Goal: Task Accomplishment & Management: Manage account settings

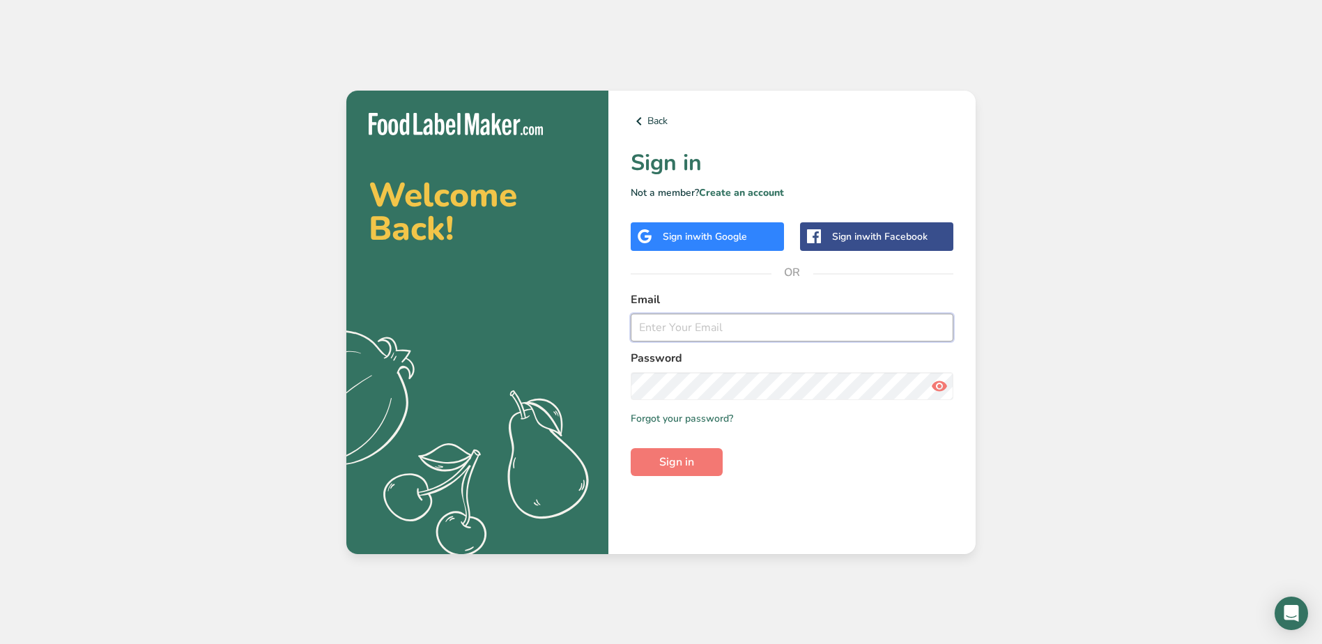
click at [734, 332] on input "email" at bounding box center [792, 328] width 323 height 28
type input "[EMAIL_ADDRESS][DOMAIN_NAME]"
click at [689, 465] on span "Sign in" at bounding box center [676, 462] width 35 height 17
click at [571, 381] on section "Welcome Back! .a{fill:#f5f3ed;} Back Sign in Not a member? Create an account Si…" at bounding box center [660, 322] width 629 height 463
click at [631, 448] on button "Sign in" at bounding box center [677, 462] width 92 height 28
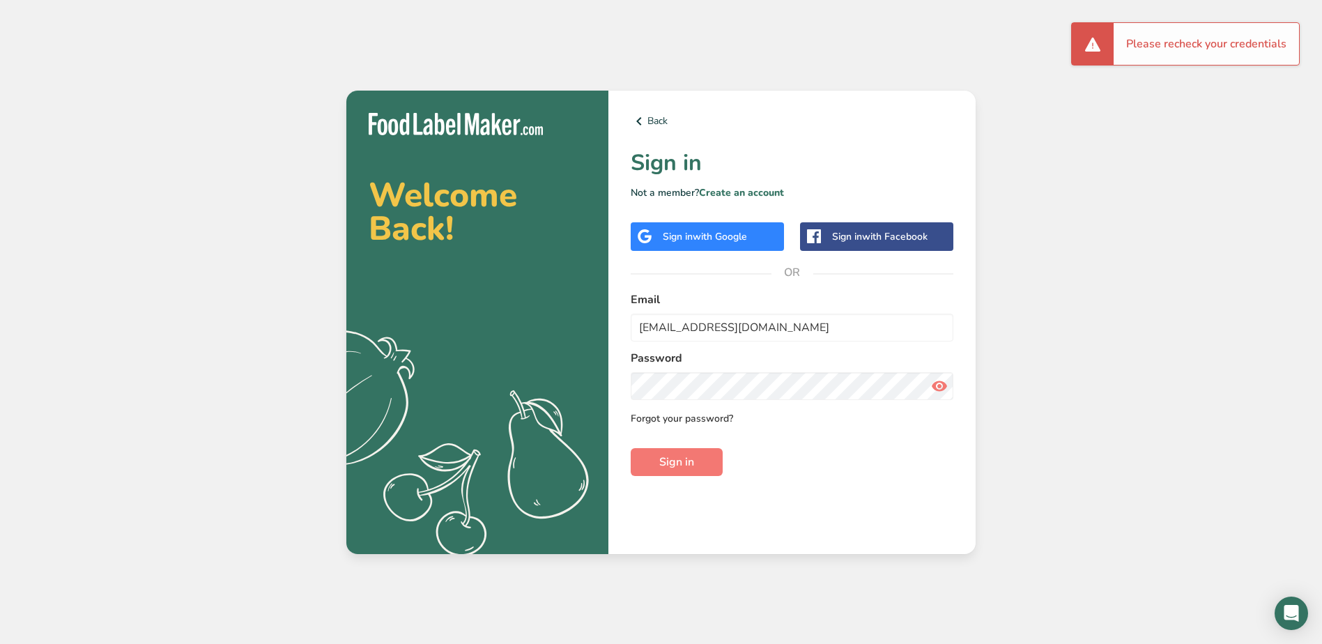
click at [718, 416] on link "Forgot your password?" at bounding box center [682, 418] width 102 height 15
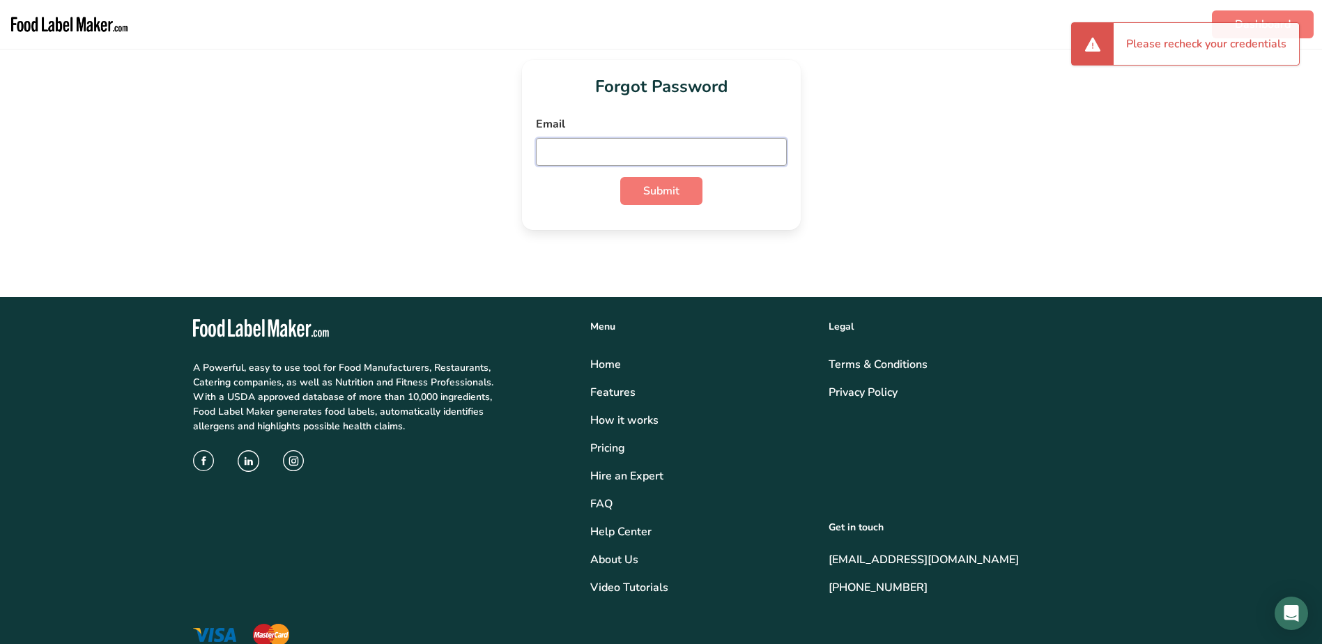
click at [592, 145] on input "email" at bounding box center [661, 152] width 251 height 28
type input "[EMAIL_ADDRESS][DOMAIN_NAME]"
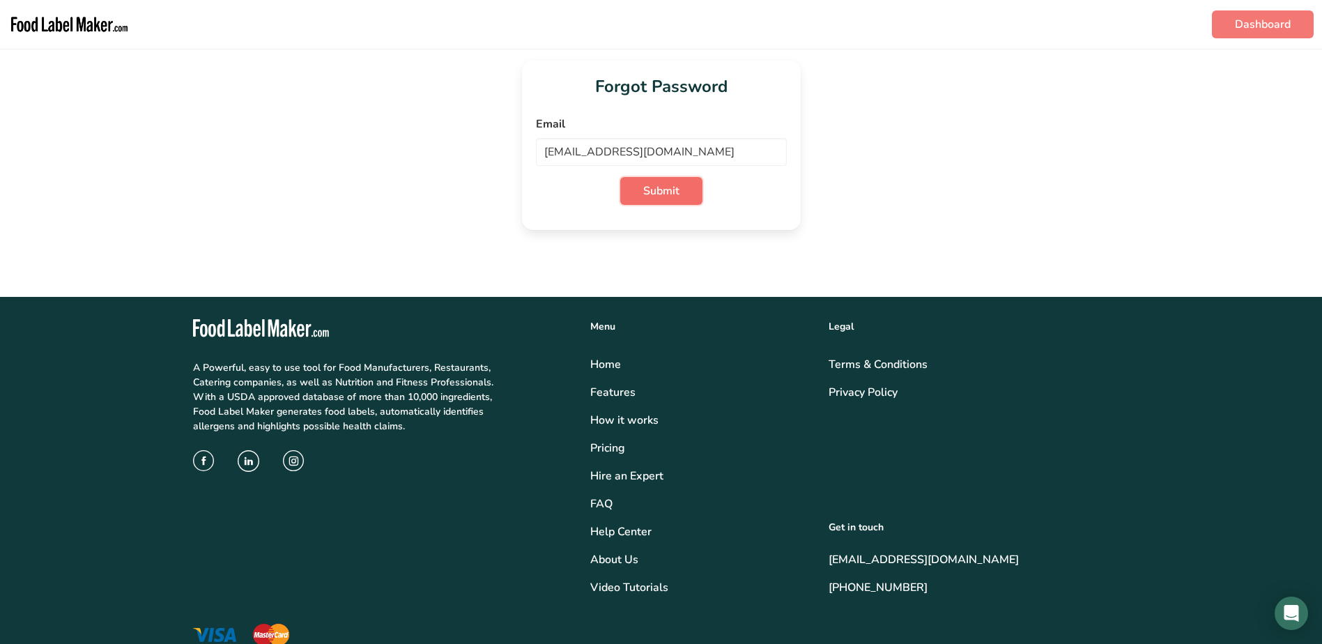
click at [661, 186] on span "Submit" at bounding box center [661, 191] width 36 height 17
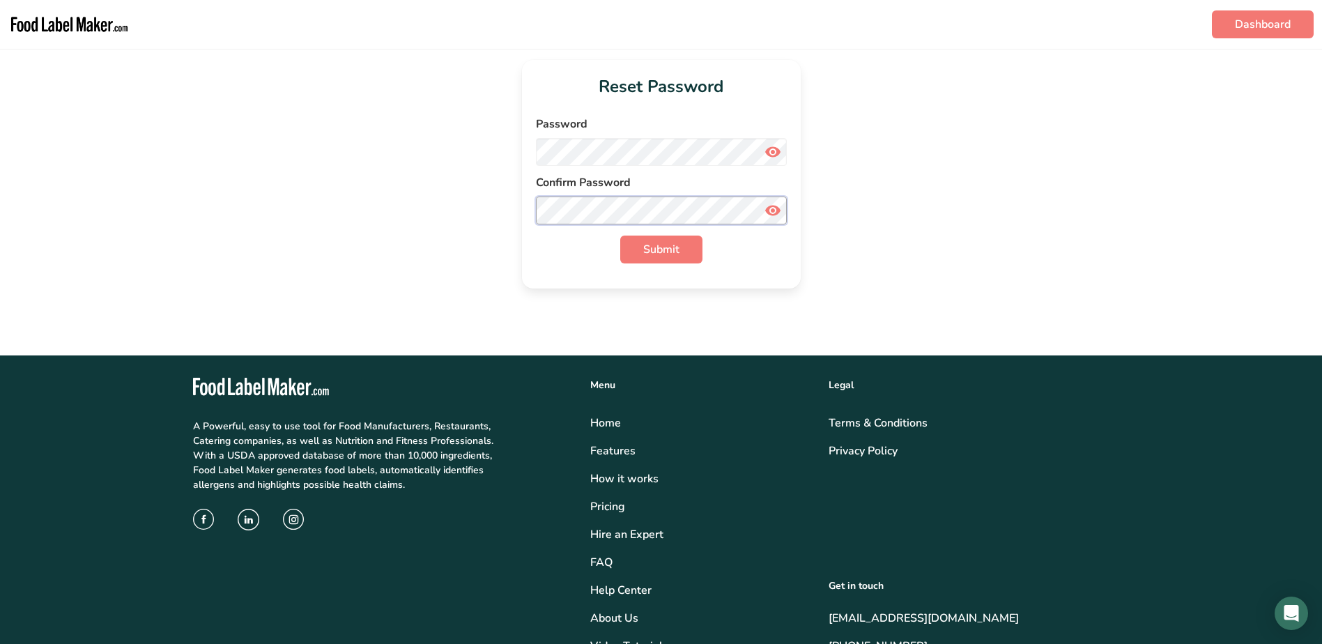
click at [620, 236] on button "Submit" at bounding box center [661, 250] width 82 height 28
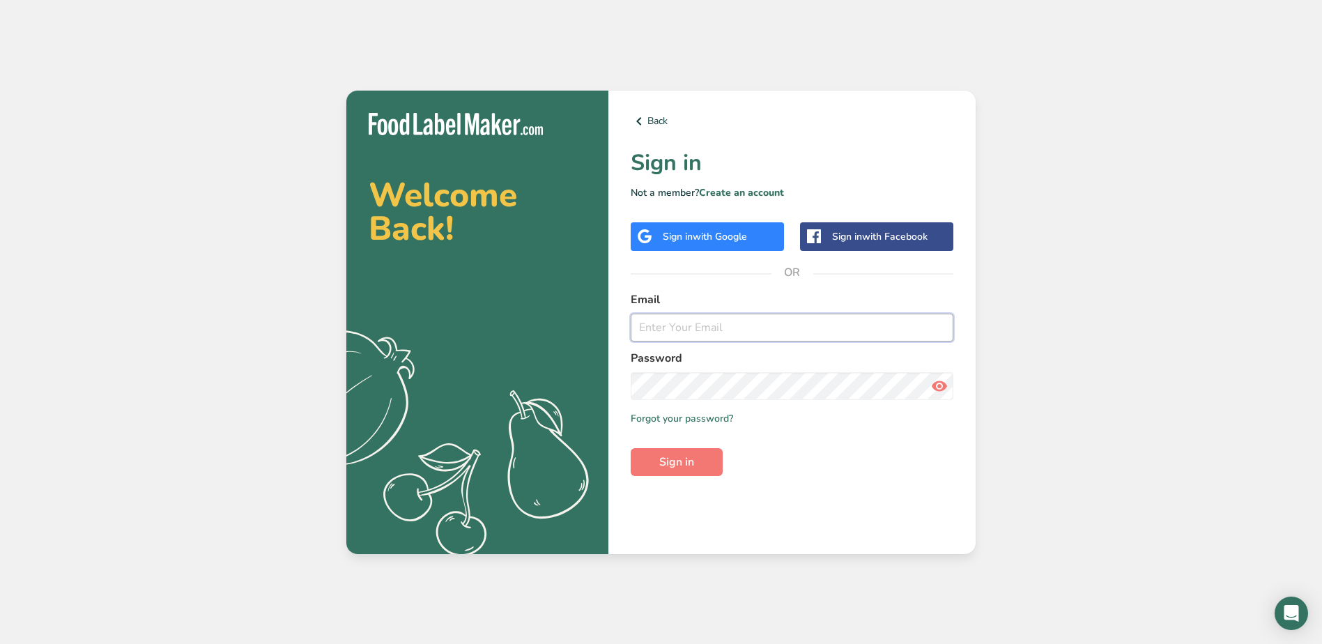
type input "[EMAIL_ADDRESS][DOMAIN_NAME]"
click at [681, 454] on span "Sign in" at bounding box center [676, 462] width 35 height 17
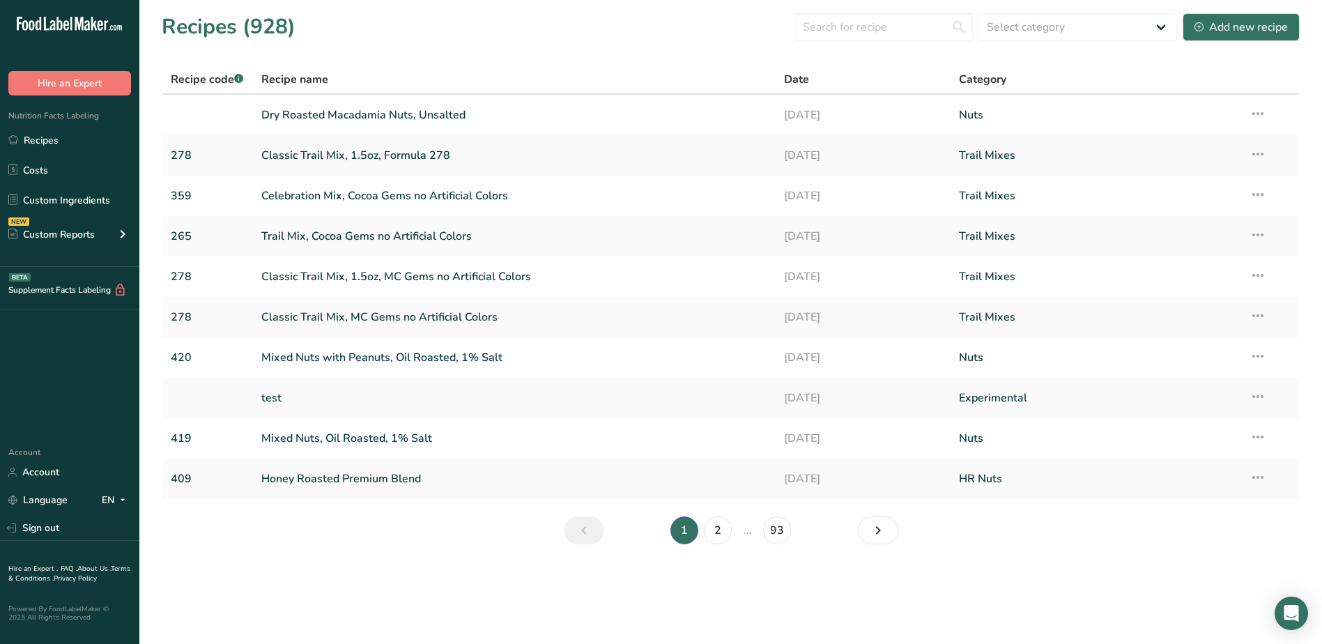
click at [64, 25] on icon at bounding box center [66, 25] width 6 height 10
